Goal: Task Accomplishment & Management: Use online tool/utility

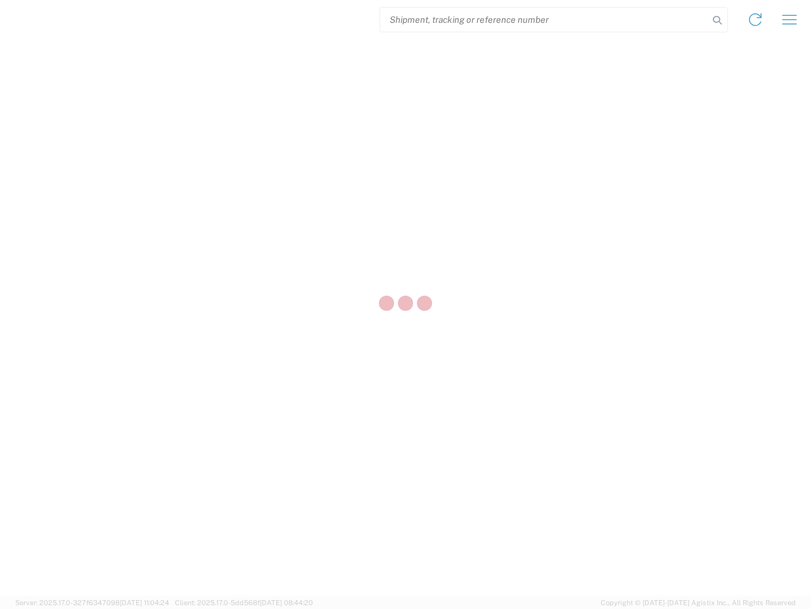
select select "US"
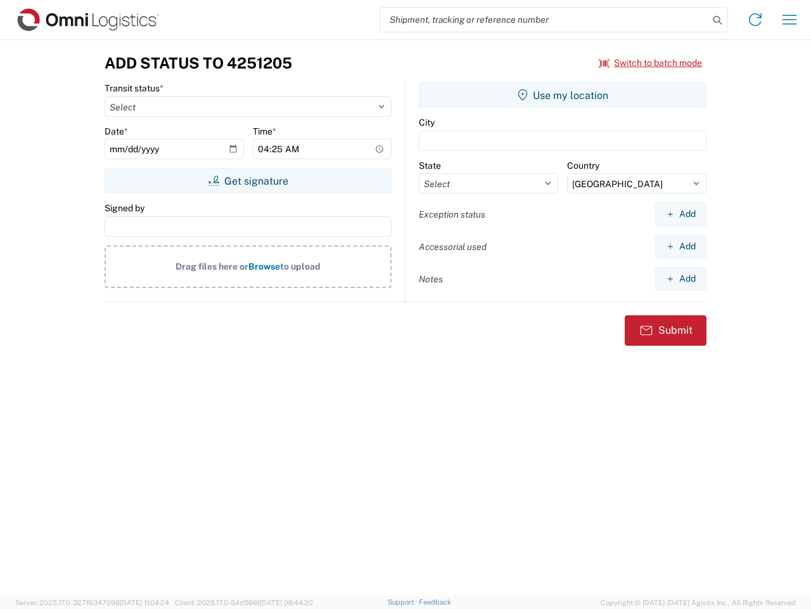
click at [545, 20] on input "search" at bounding box center [544, 20] width 328 height 24
click at [718, 20] on icon at bounding box center [718, 20] width 18 height 18
click at [756, 20] on icon at bounding box center [756, 20] width 20 height 20
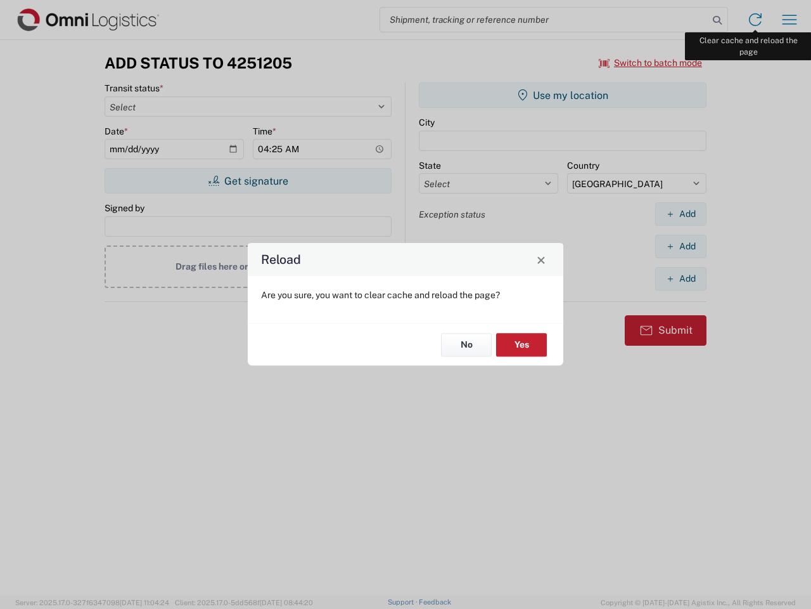
click at [790, 20] on div "Reload Are you sure, you want to clear cache and reload the page? No Yes" at bounding box center [405, 304] width 811 height 609
click at [651, 63] on div "Reload Are you sure, you want to clear cache and reload the page? No Yes" at bounding box center [405, 304] width 811 height 609
click at [248, 181] on div "Reload Are you sure, you want to clear cache and reload the page? No Yes" at bounding box center [405, 304] width 811 height 609
click at [563, 95] on div "Reload Are you sure, you want to clear cache and reload the page? No Yes" at bounding box center [405, 304] width 811 height 609
click at [681, 214] on div "Reload Are you sure, you want to clear cache and reload the page? No Yes" at bounding box center [405, 304] width 811 height 609
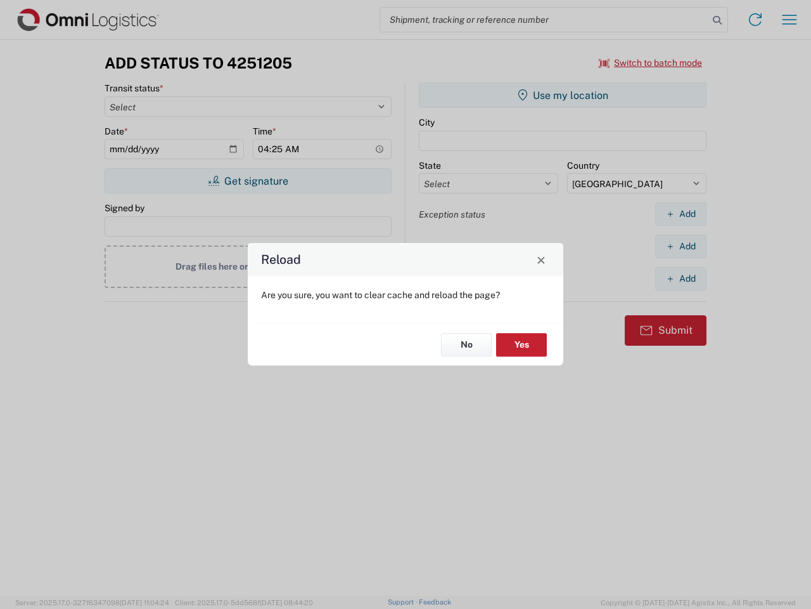
click at [681, 246] on div "Reload Are you sure, you want to clear cache and reload the page? No Yes" at bounding box center [405, 304] width 811 height 609
click at [681, 278] on div "Reload Are you sure, you want to clear cache and reload the page? No Yes" at bounding box center [405, 304] width 811 height 609
